Goal: Task Accomplishment & Management: Use online tool/utility

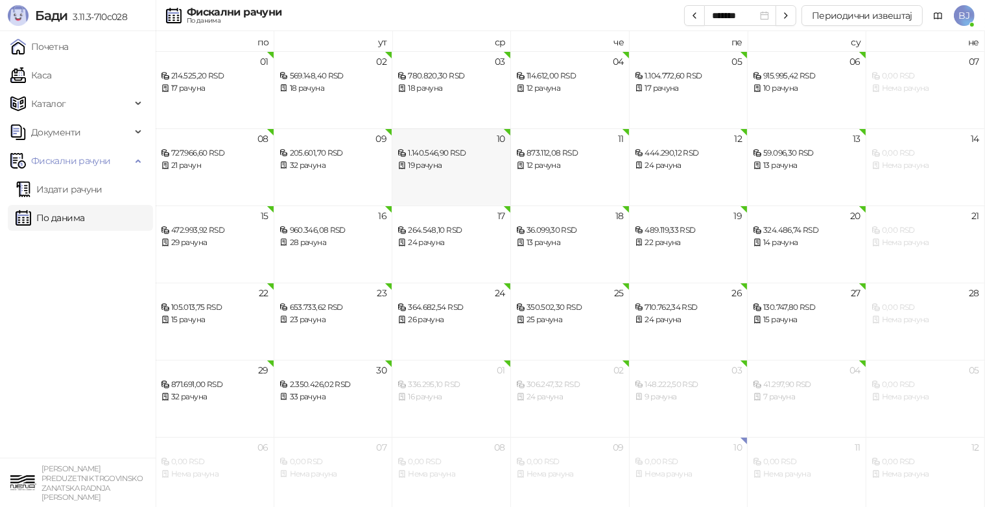
click at [447, 171] on div "10 1.140.546,90 RSD 19 рачуна" at bounding box center [451, 166] width 119 height 77
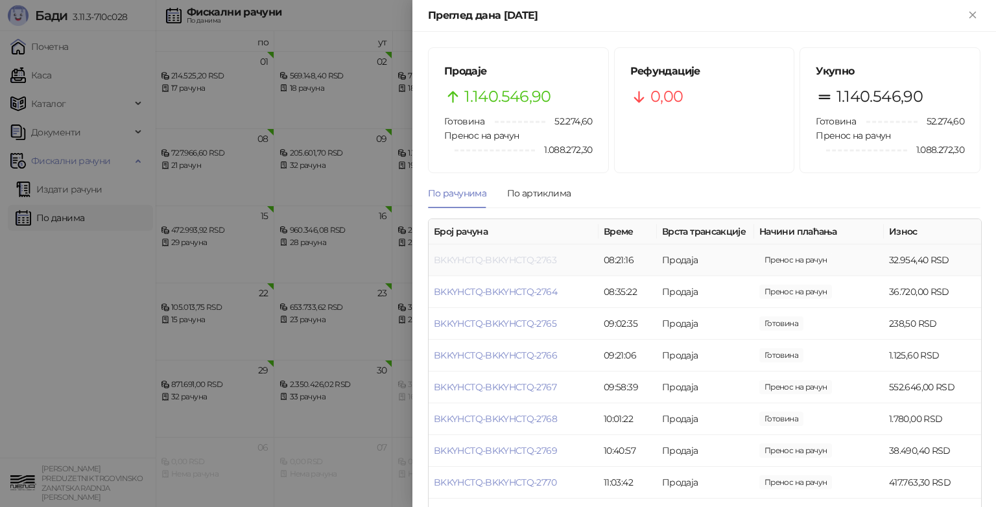
click at [532, 259] on link "BKKYHCTQ-BKKYHCTQ-2763" at bounding box center [495, 260] width 123 height 12
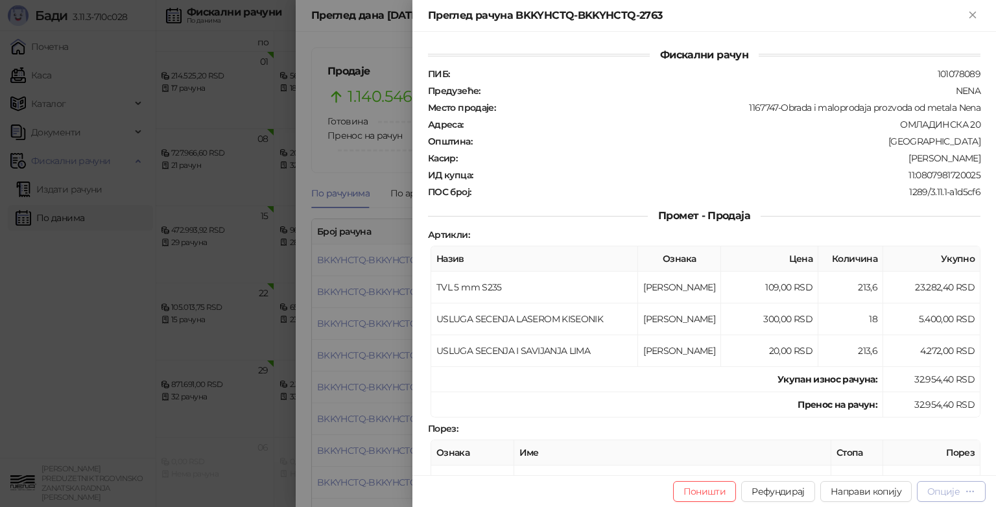
click at [952, 493] on div "Опције" at bounding box center [943, 492] width 32 height 12
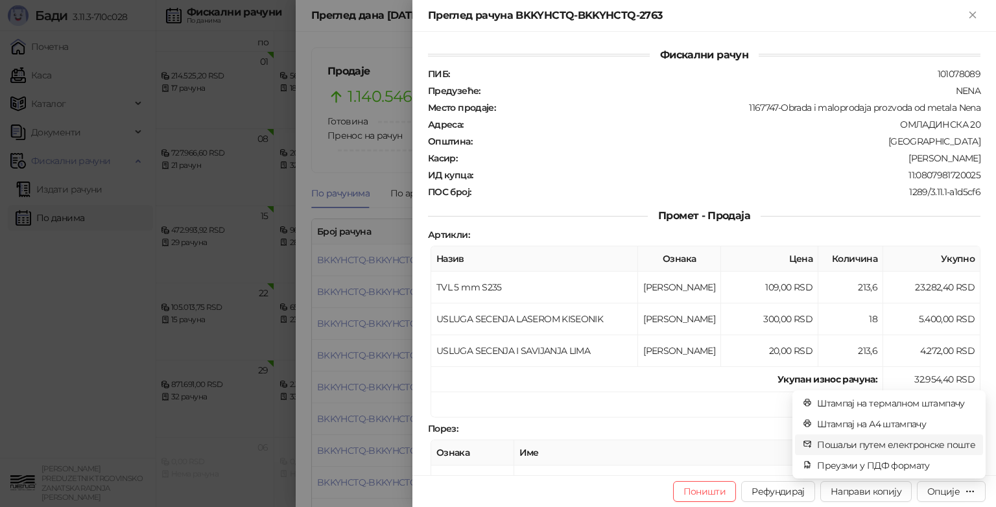
click at [900, 447] on span "Пошаљи путем електронске поште" at bounding box center [896, 445] width 158 height 14
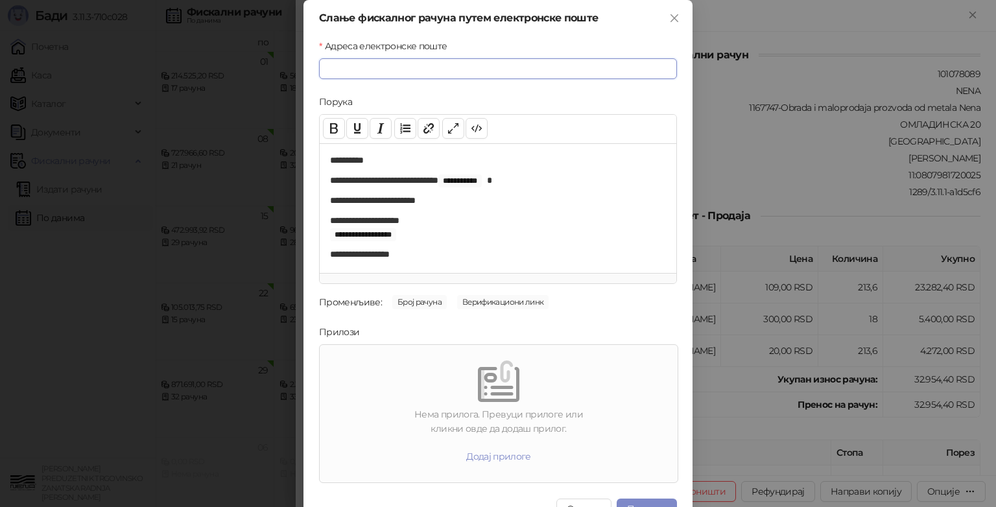
click at [356, 73] on input "Адреса електронске поште" at bounding box center [498, 68] width 358 height 21
paste input "**********"
type input "**********"
click at [490, 399] on img at bounding box center [498, 380] width 41 height 41
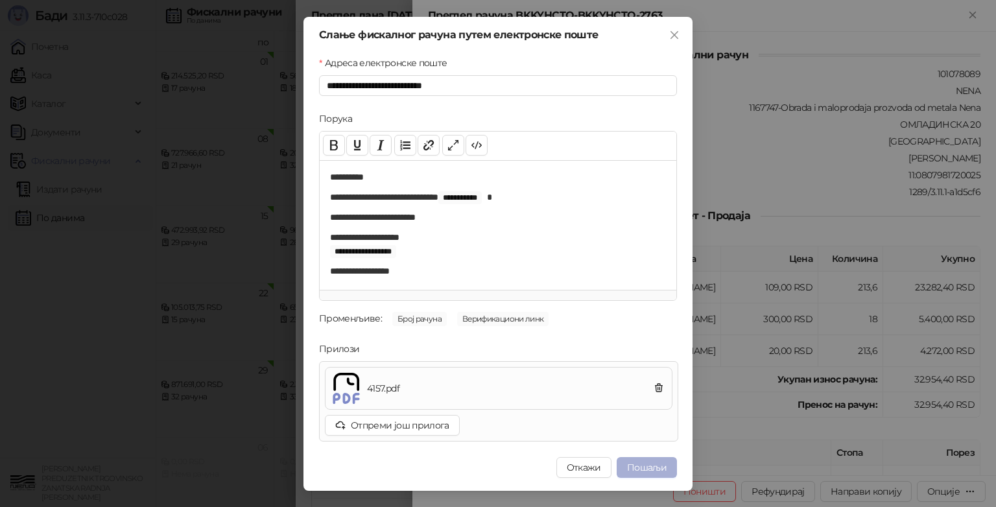
click at [648, 467] on button "Пошаљи" at bounding box center [647, 467] width 60 height 21
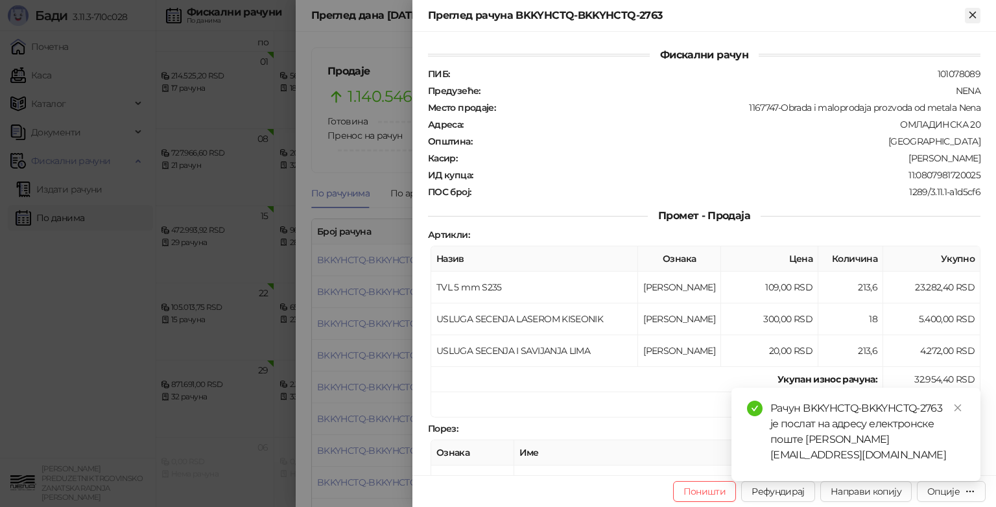
click at [975, 12] on icon "Close" at bounding box center [972, 15] width 6 height 6
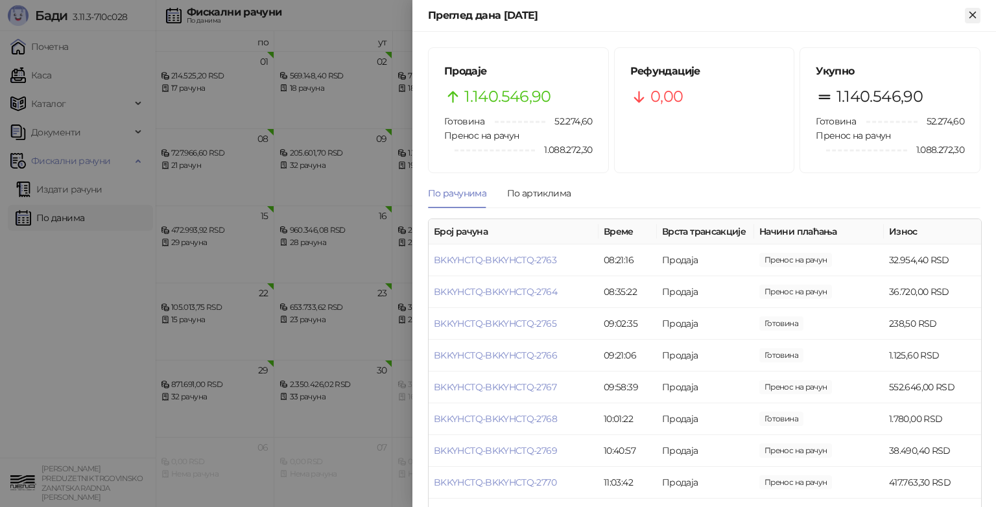
click at [973, 14] on icon "Close" at bounding box center [972, 15] width 6 height 6
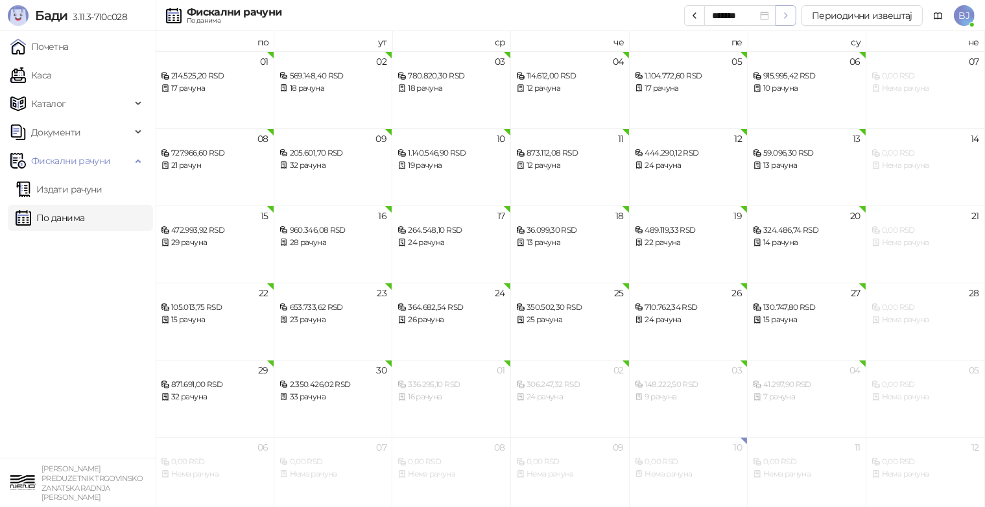
click at [786, 14] on icon "button" at bounding box center [786, 15] width 10 height 10
type input "*******"
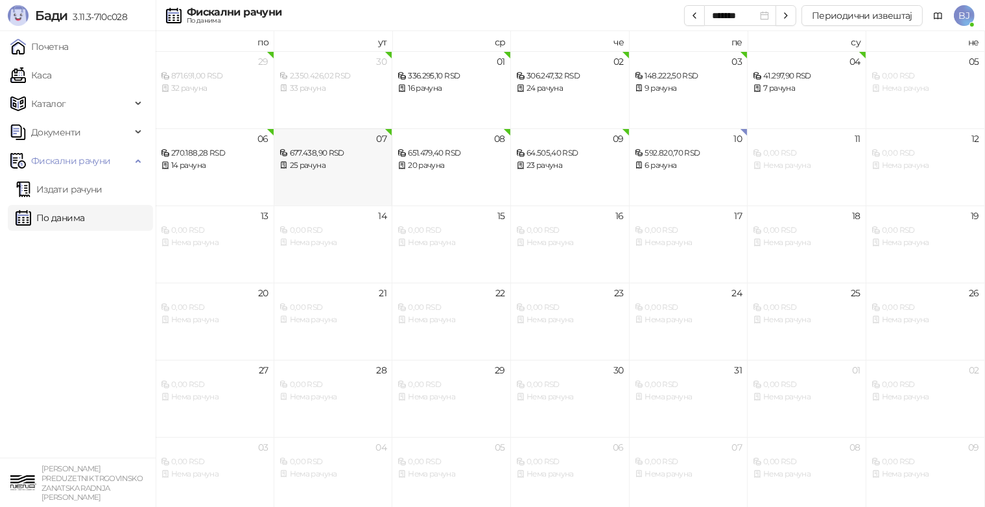
click at [338, 160] on div "25 рачуна" at bounding box center [333, 165] width 108 height 12
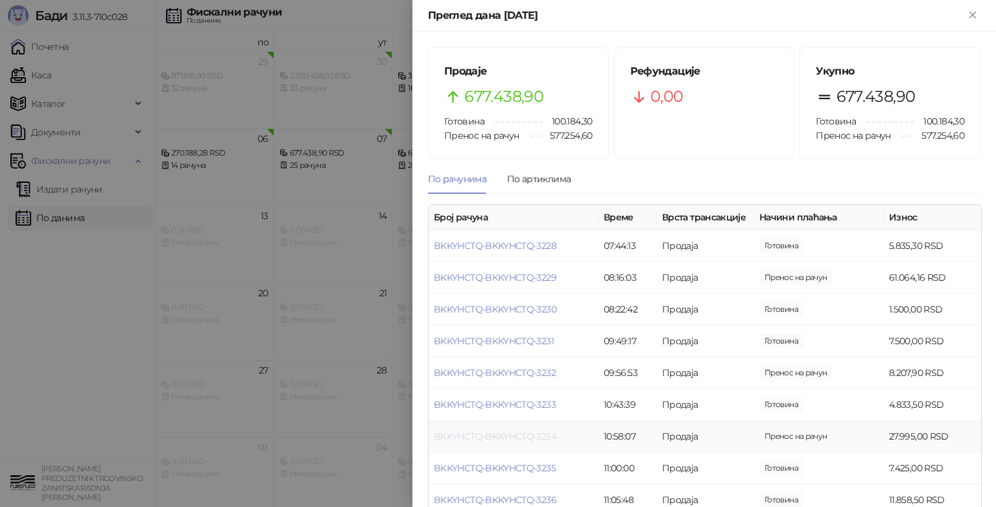
click at [521, 442] on link "BKKYHCTQ-BKKYHCTQ-3234" at bounding box center [495, 437] width 123 height 12
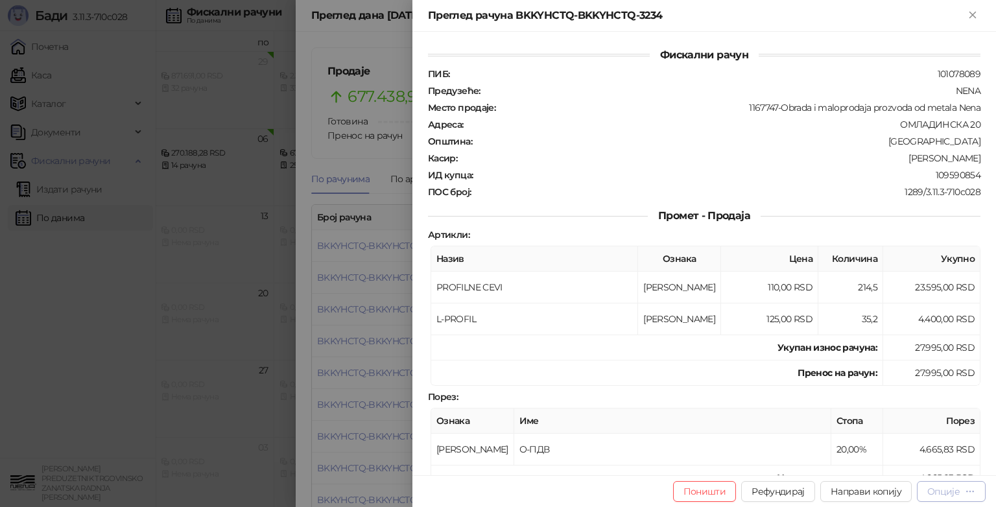
click at [941, 493] on div "Опције" at bounding box center [943, 492] width 32 height 12
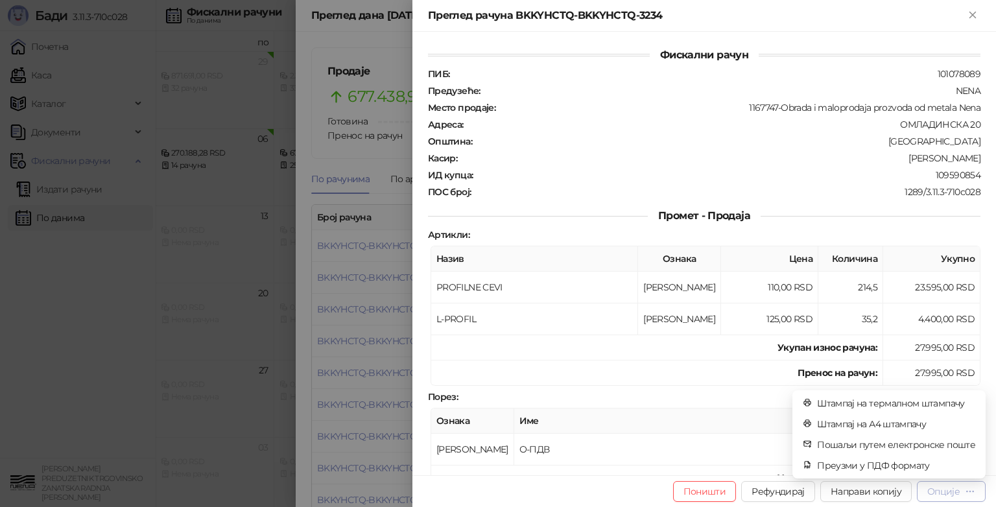
click at [937, 493] on div "Опције" at bounding box center [943, 492] width 32 height 12
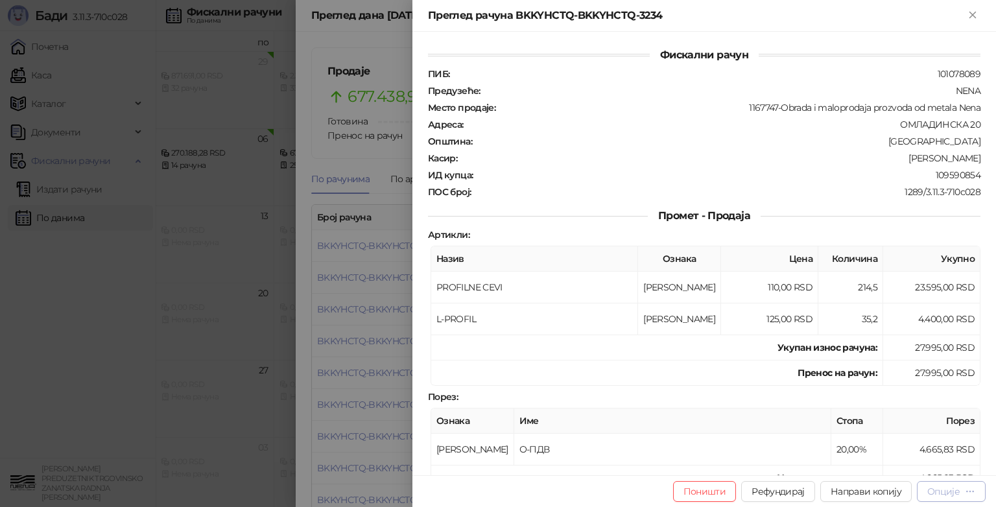
click at [941, 491] on div "Опције" at bounding box center [943, 492] width 32 height 12
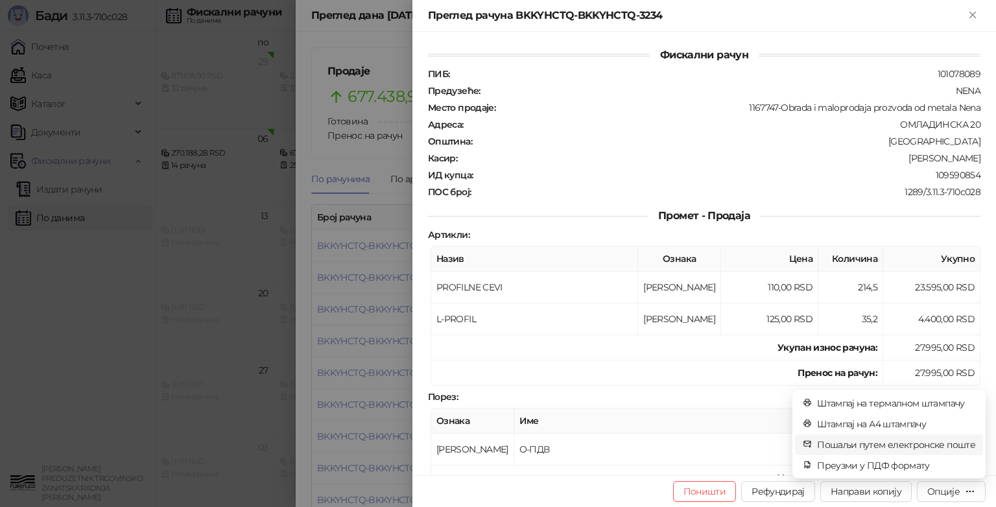
click at [921, 449] on span "Пошаљи путем електронске поште" at bounding box center [896, 445] width 158 height 14
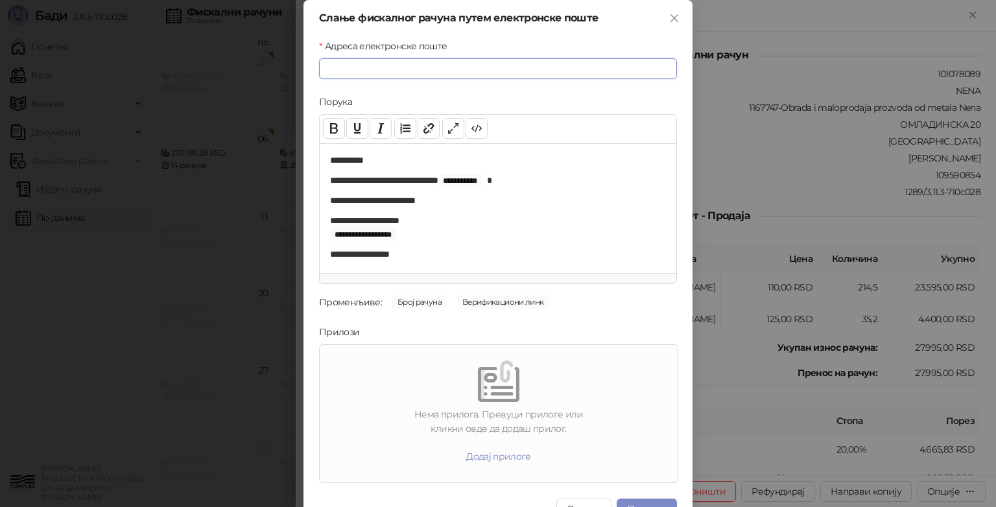
click at [456, 63] on input "Адреса електронске поште" at bounding box center [498, 68] width 358 height 21
paste input "**********"
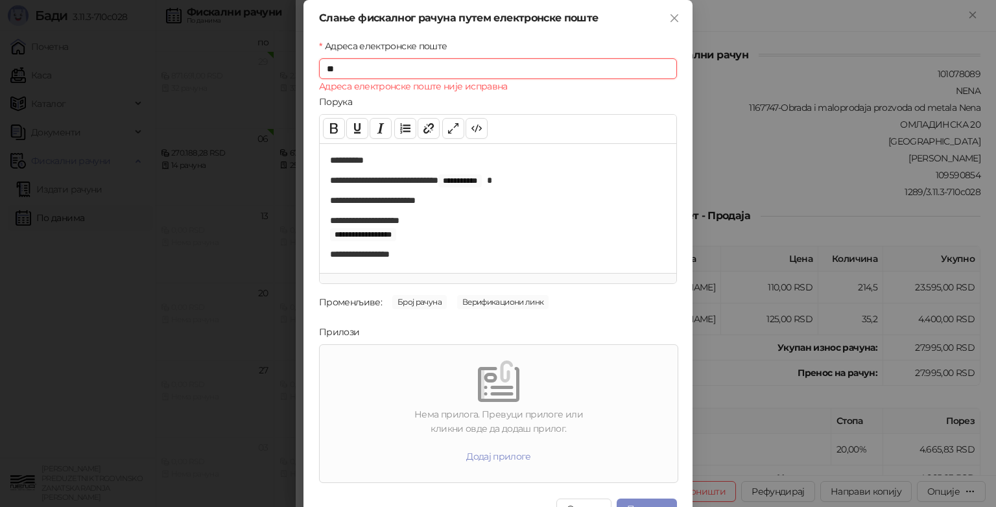
type input "*"
paste input "**********"
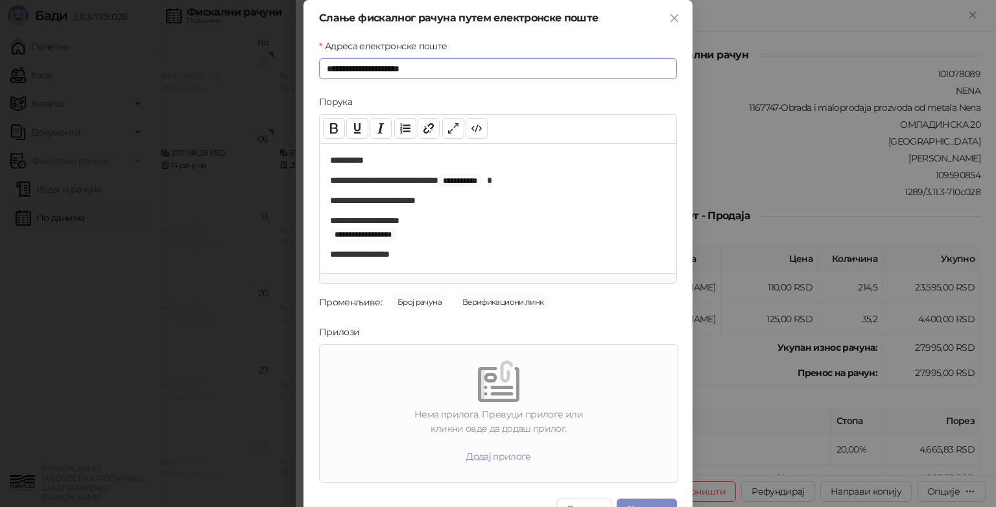
type input "**********"
click at [480, 403] on div "Нема прилога. Превуци прилоге или кликни овде да додаш прилог. Додај прилоге" at bounding box center [499, 413] width 348 height 127
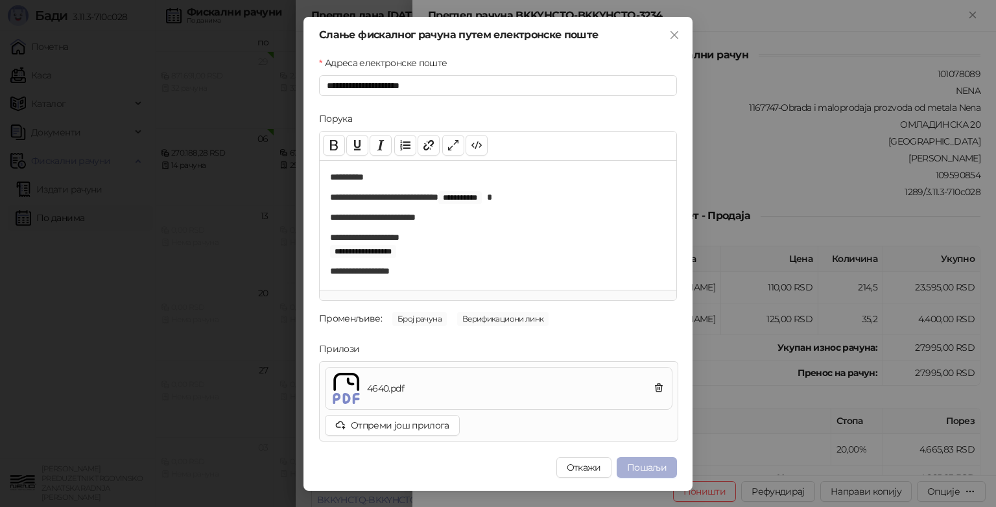
click at [645, 465] on button "Пошаљи" at bounding box center [647, 467] width 60 height 21
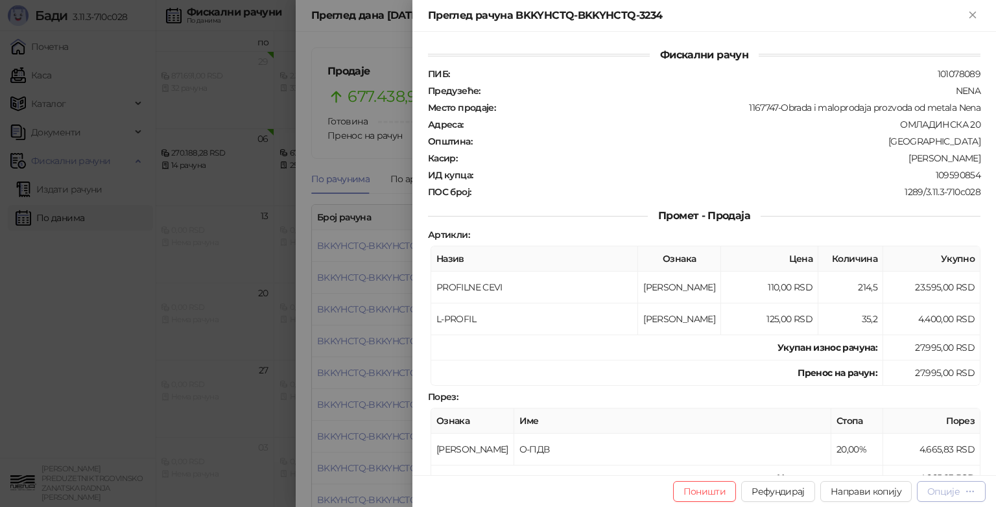
click at [968, 490] on icon "button" at bounding box center [970, 491] width 10 height 10
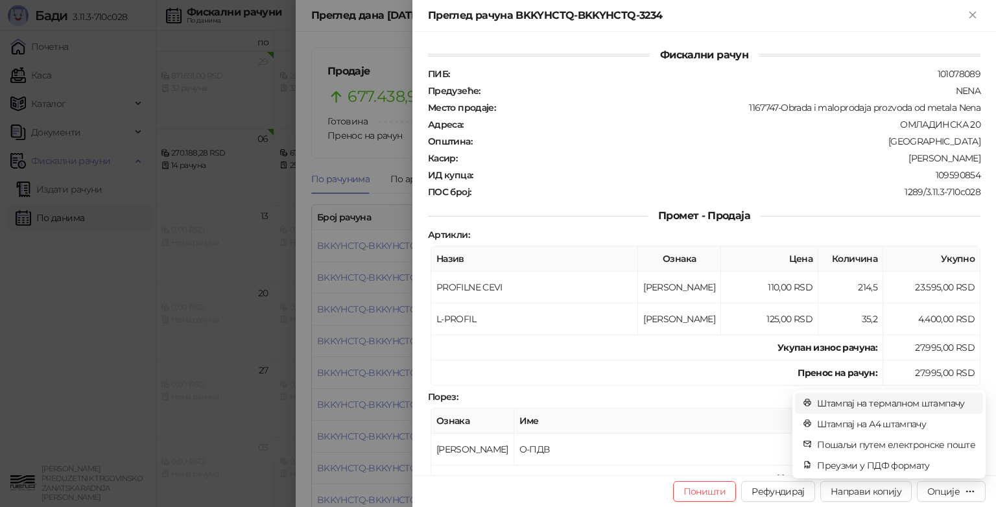
click at [925, 405] on span "Штампај на термалном штампачу" at bounding box center [896, 403] width 158 height 14
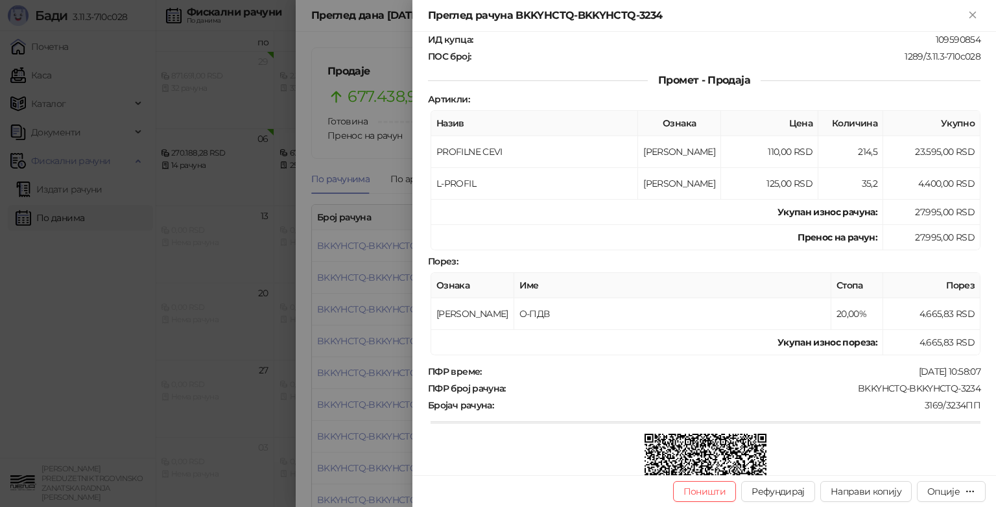
scroll to position [6, 0]
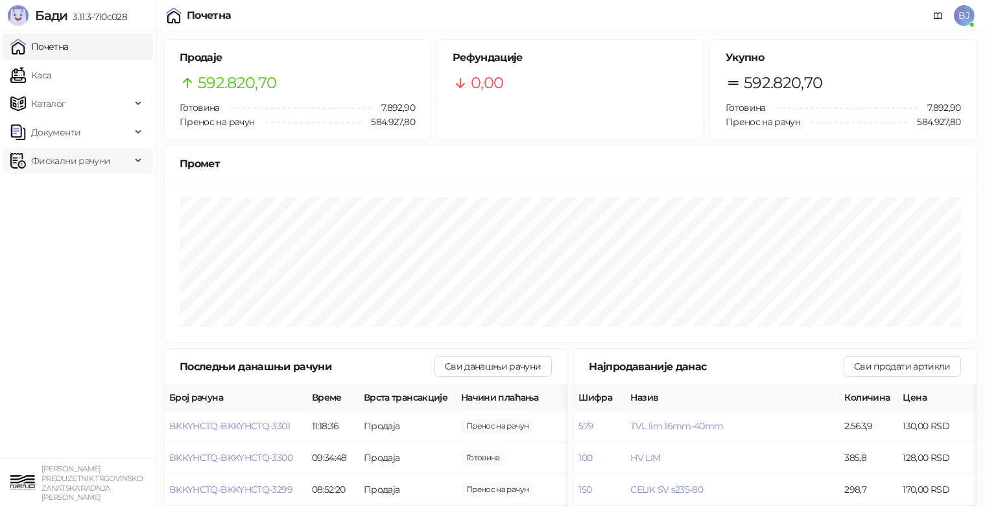
click at [64, 161] on span "Фискални рачуни" at bounding box center [70, 161] width 79 height 26
click at [77, 223] on link "По данима" at bounding box center [50, 218] width 69 height 26
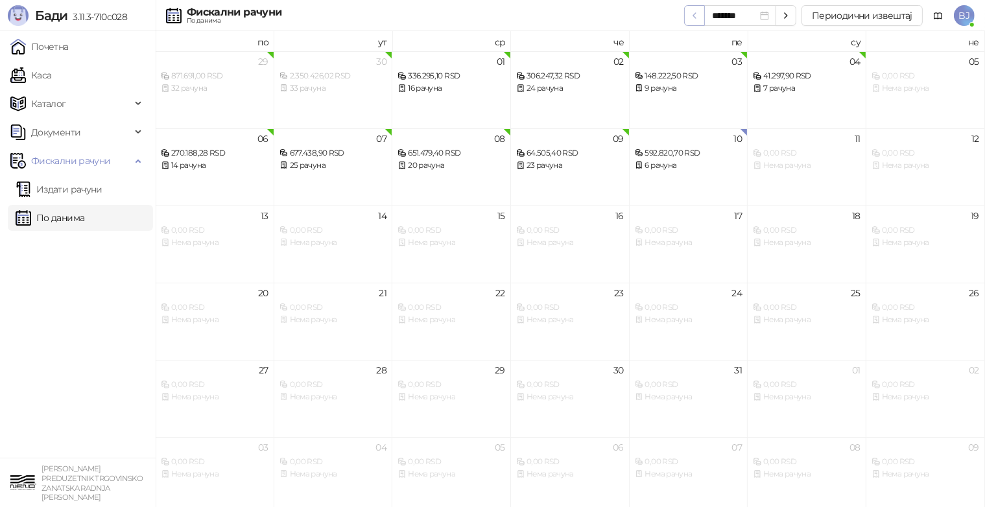
click at [695, 16] on icon "button" at bounding box center [694, 15] width 10 height 10
type input "*******"
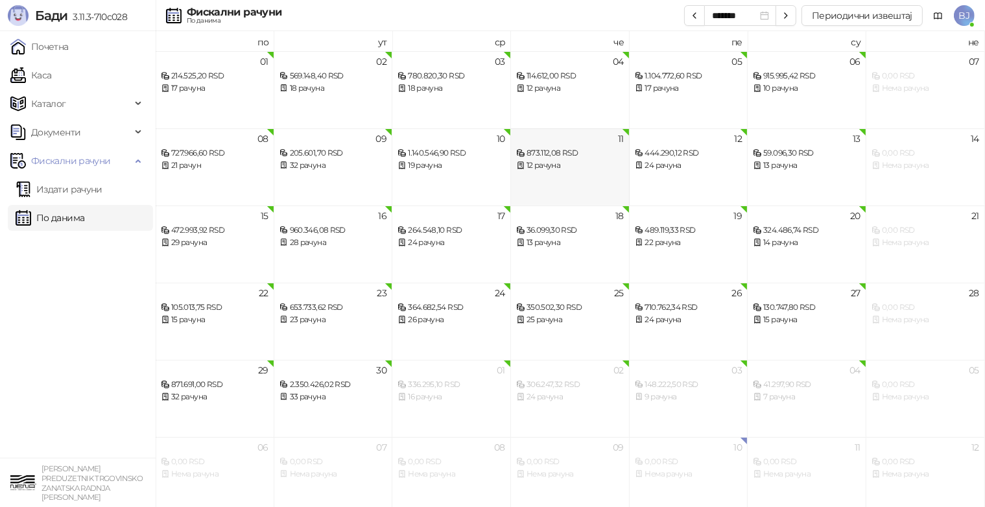
click at [545, 151] on div "873.112,08 RSD" at bounding box center [570, 153] width 108 height 12
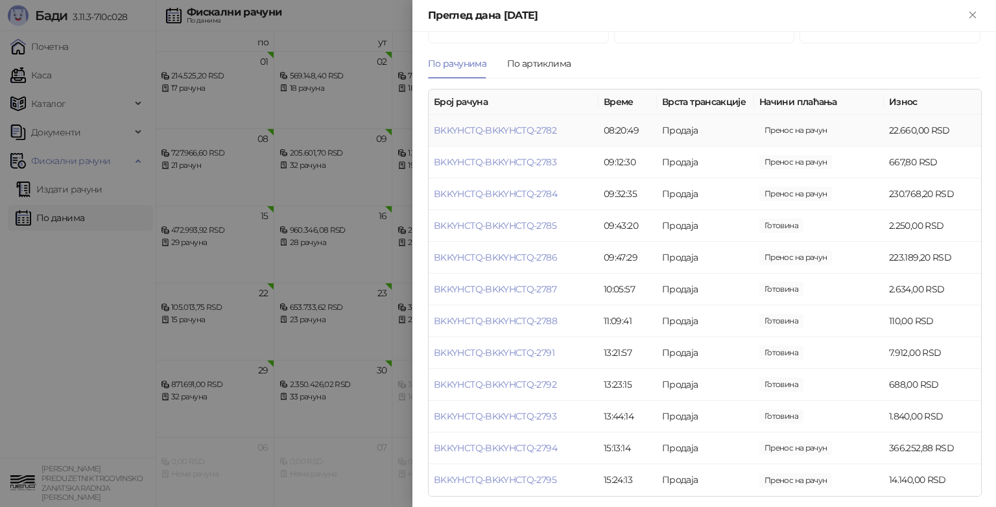
scroll to position [135, 0]
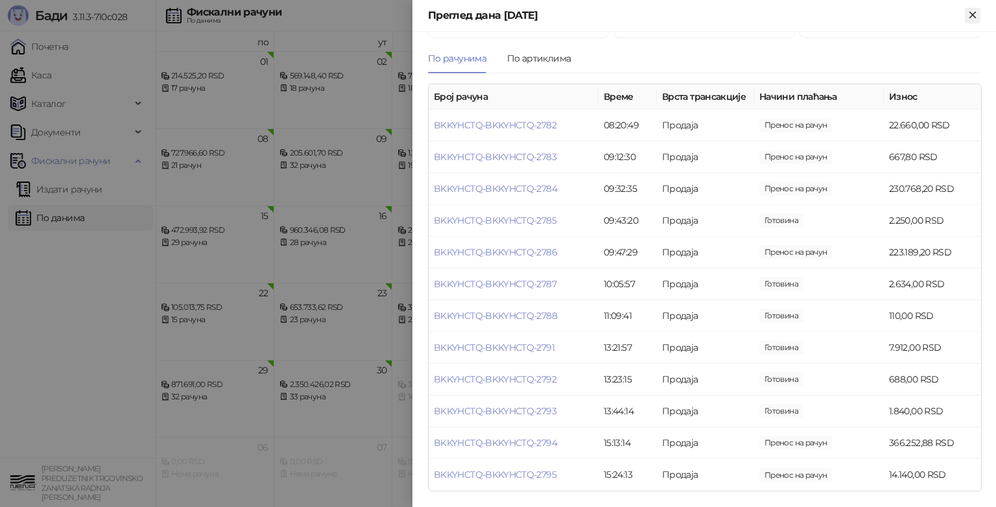
click at [973, 16] on icon "Close" at bounding box center [972, 15] width 6 height 6
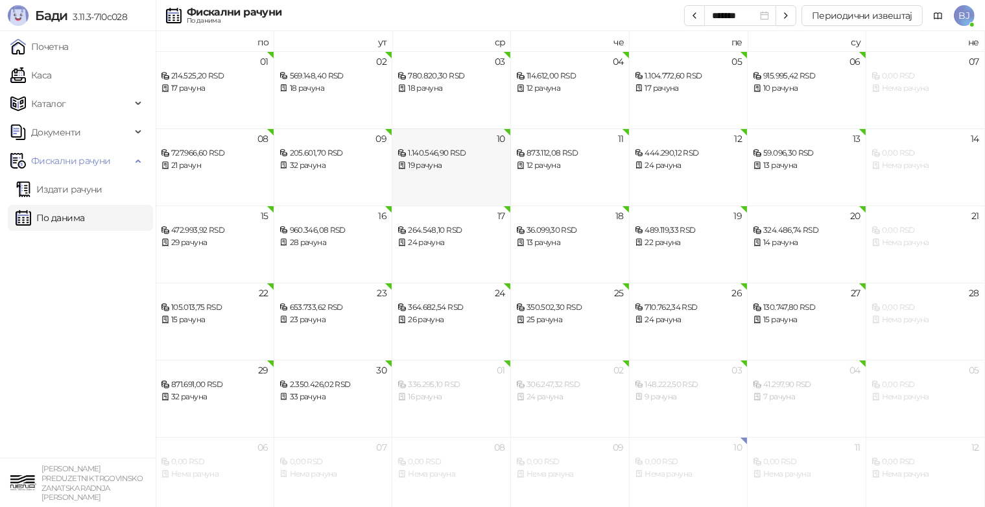
click at [459, 154] on div "1.140.546,90 RSD" at bounding box center [451, 153] width 108 height 12
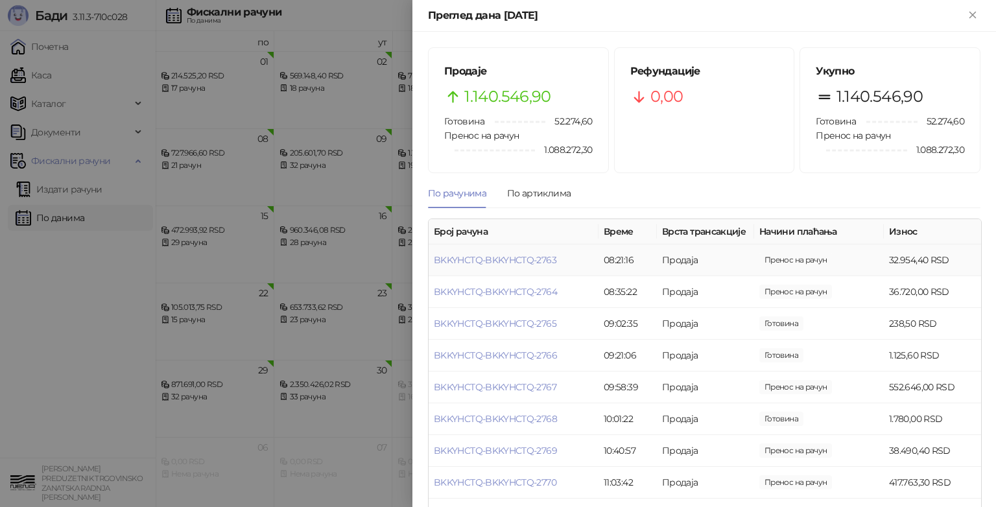
click at [725, 266] on td "Продаја" at bounding box center [705, 260] width 97 height 32
click at [538, 257] on link "BKKYHCTQ-BKKYHCTQ-2763" at bounding box center [495, 260] width 123 height 12
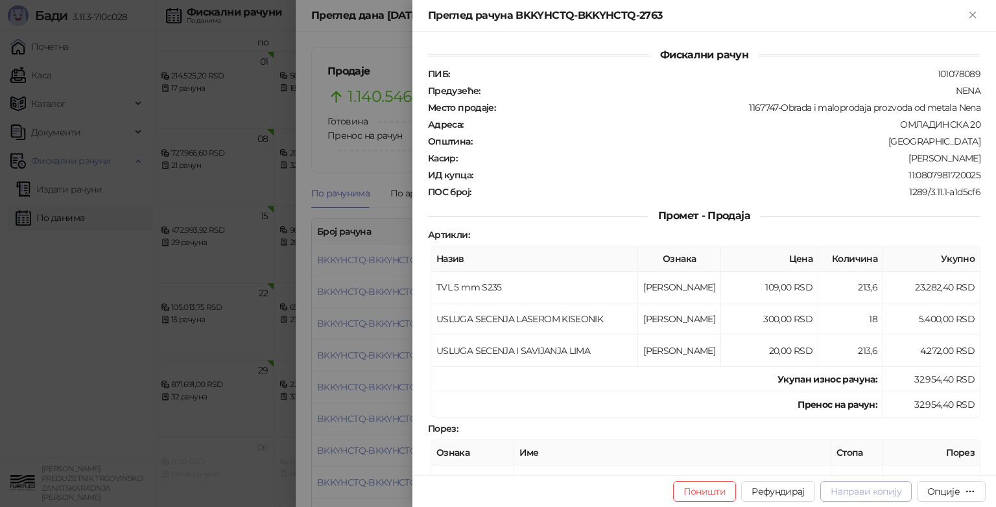
click at [888, 488] on span "Направи копију" at bounding box center [866, 492] width 71 height 12
type input "**********"
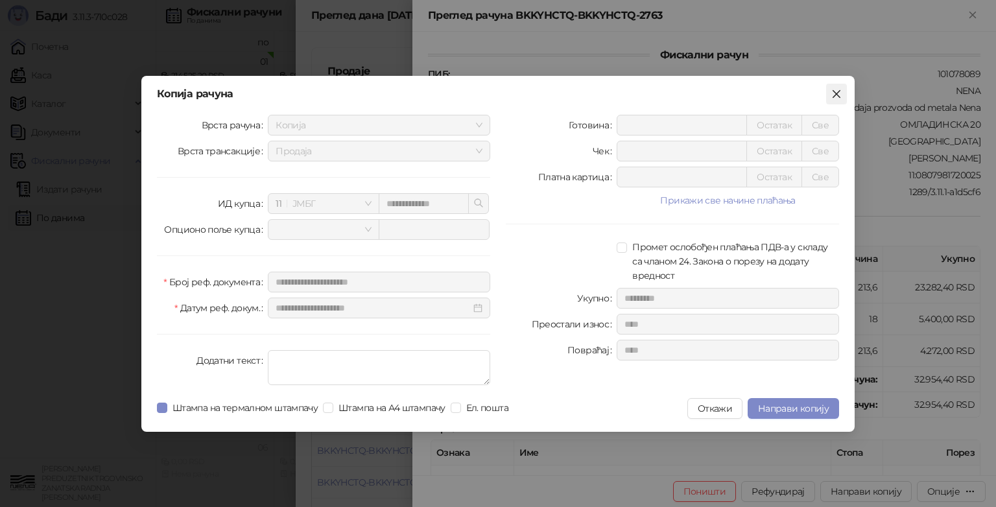
click at [834, 95] on icon "close" at bounding box center [836, 94] width 10 height 10
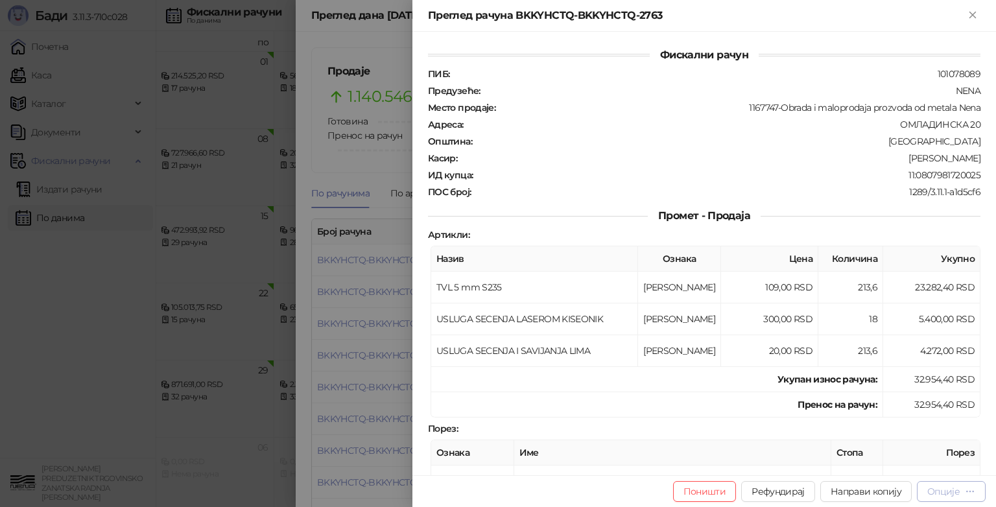
click at [939, 489] on div "Опције" at bounding box center [943, 492] width 32 height 12
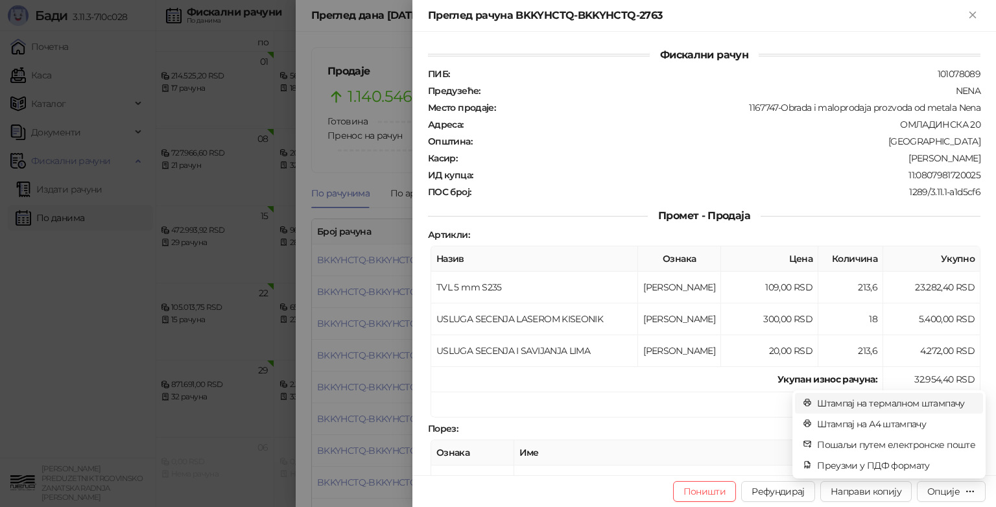
click at [871, 403] on span "Штампај на термалном штампачу" at bounding box center [896, 403] width 158 height 14
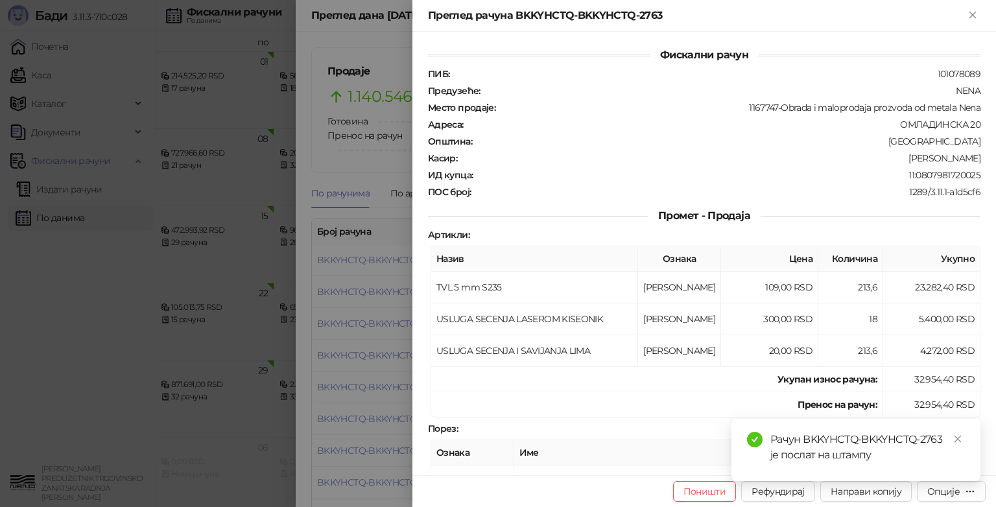
drag, startPoint x: 975, startPoint y: 14, endPoint x: 950, endPoint y: 0, distance: 28.5
click at [974, 14] on icon "Close" at bounding box center [973, 15] width 12 height 12
